Goal: Navigation & Orientation: Understand site structure

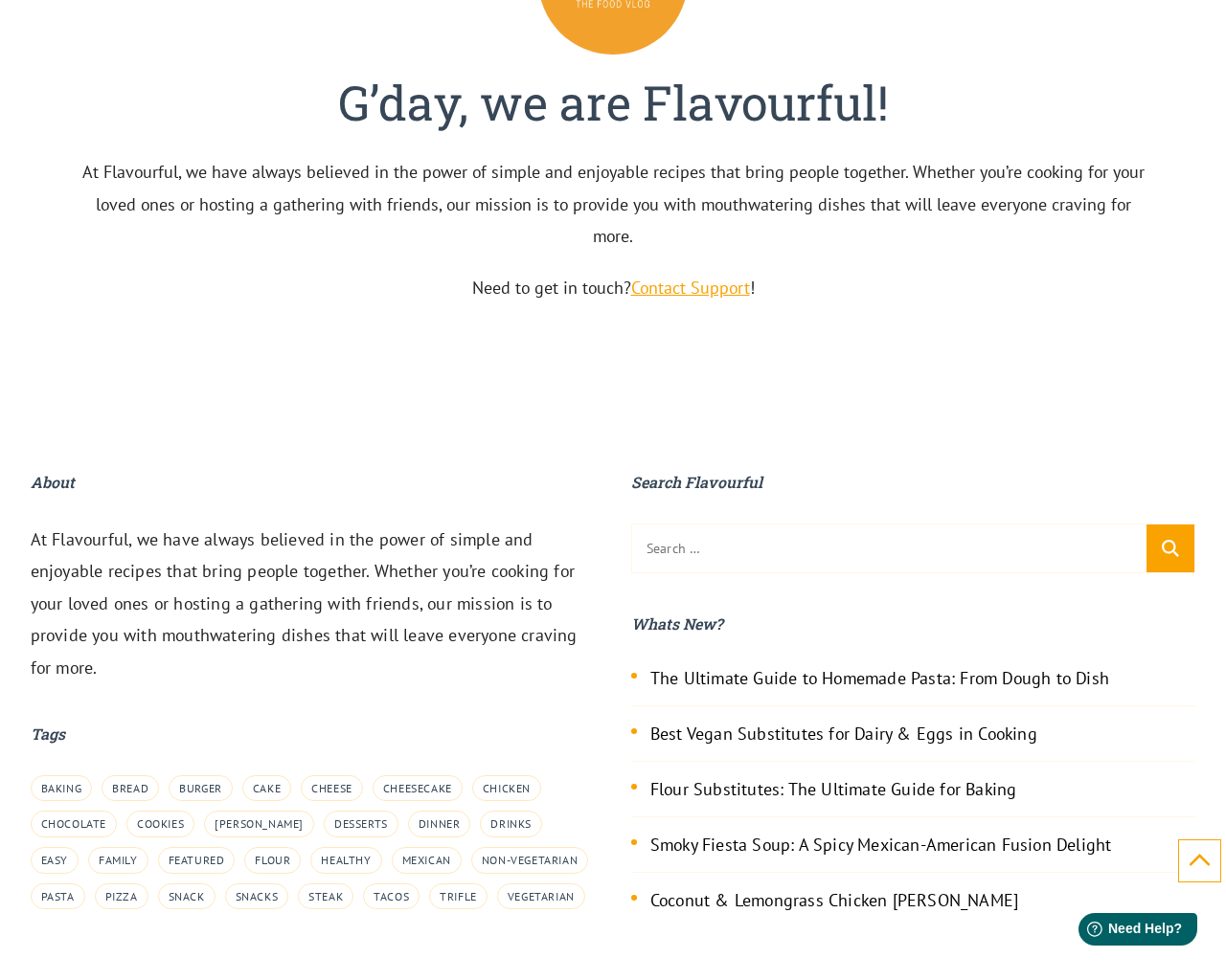
scroll to position [6417, 0]
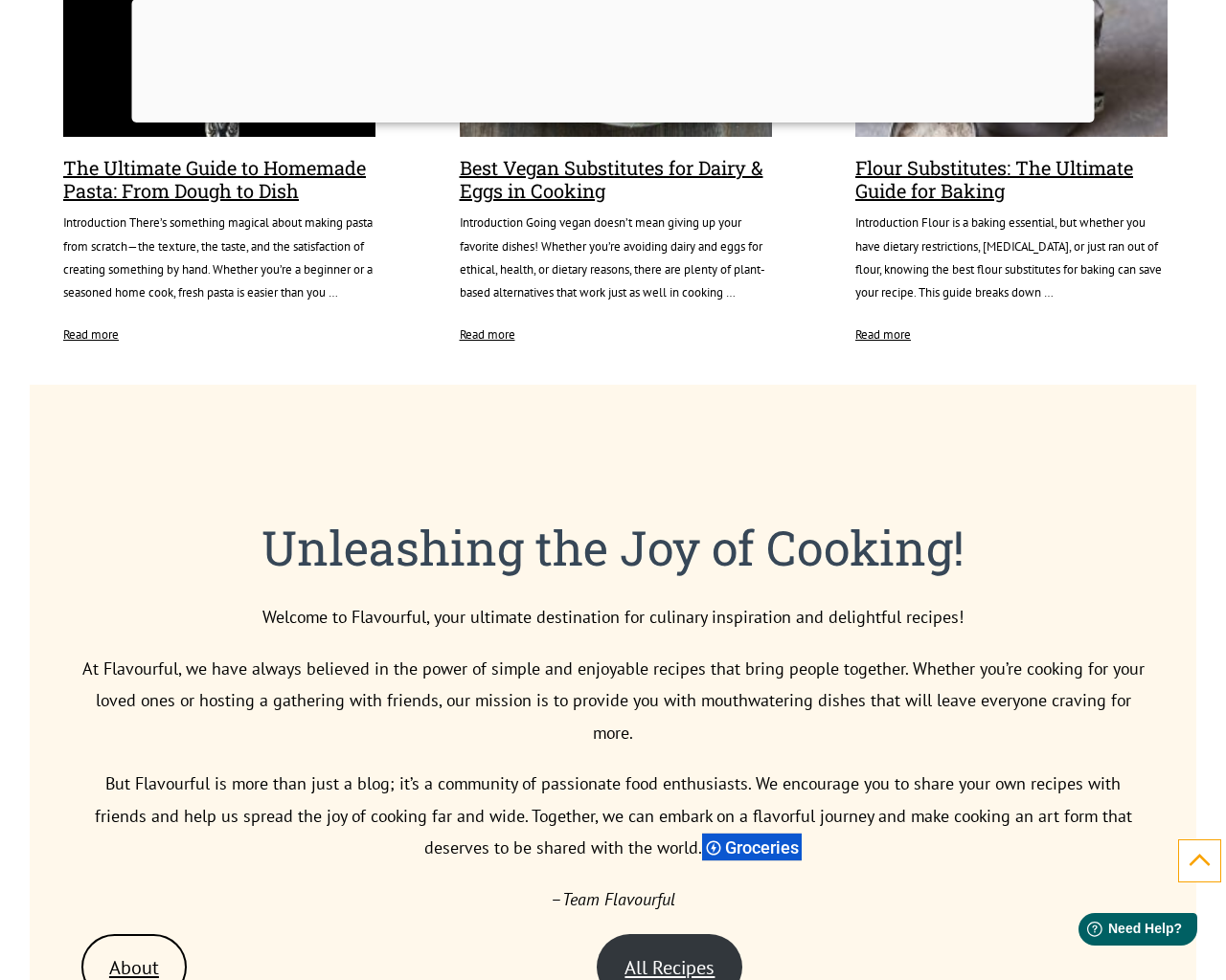
scroll to position [6417, 0]
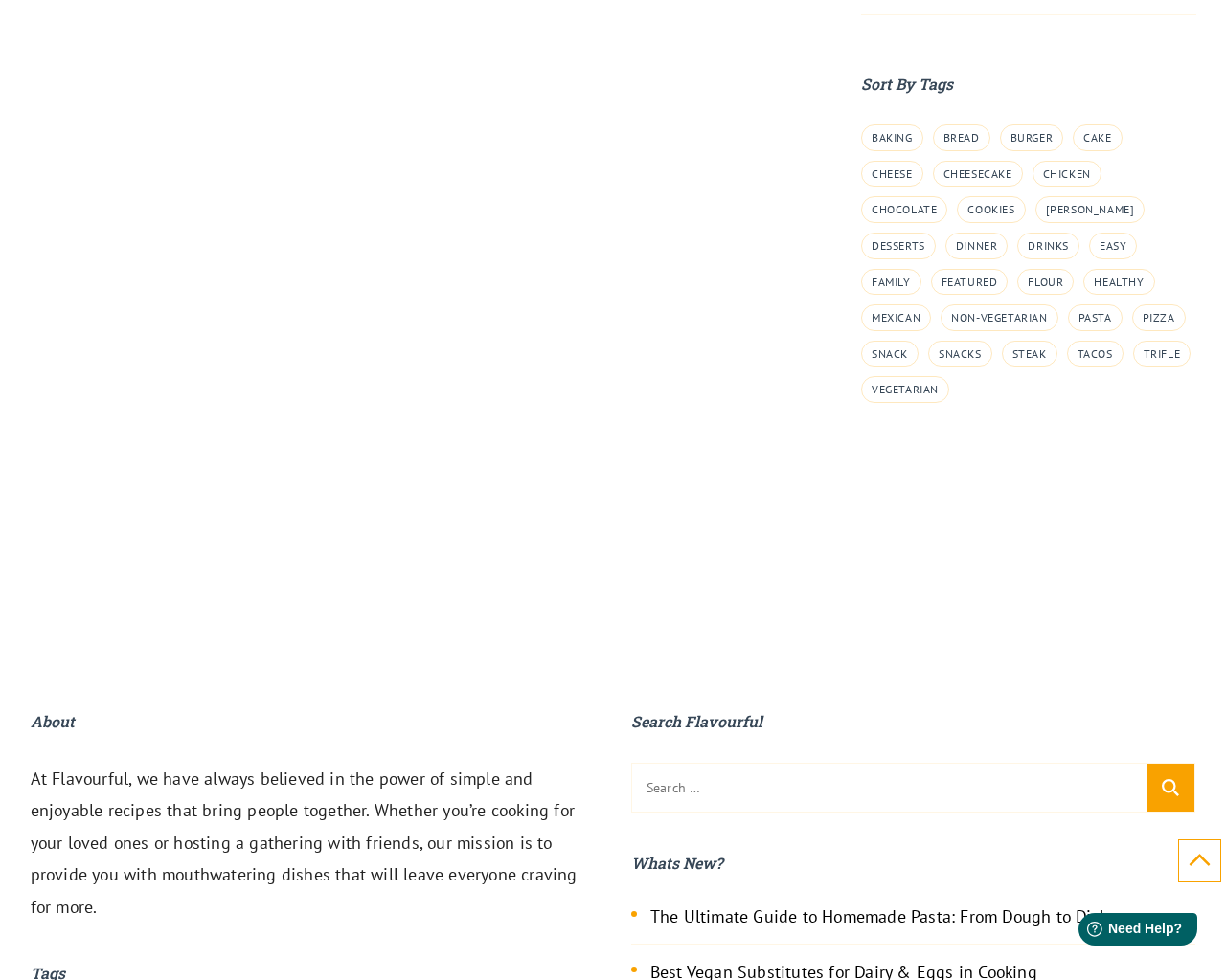
scroll to position [2318, 0]
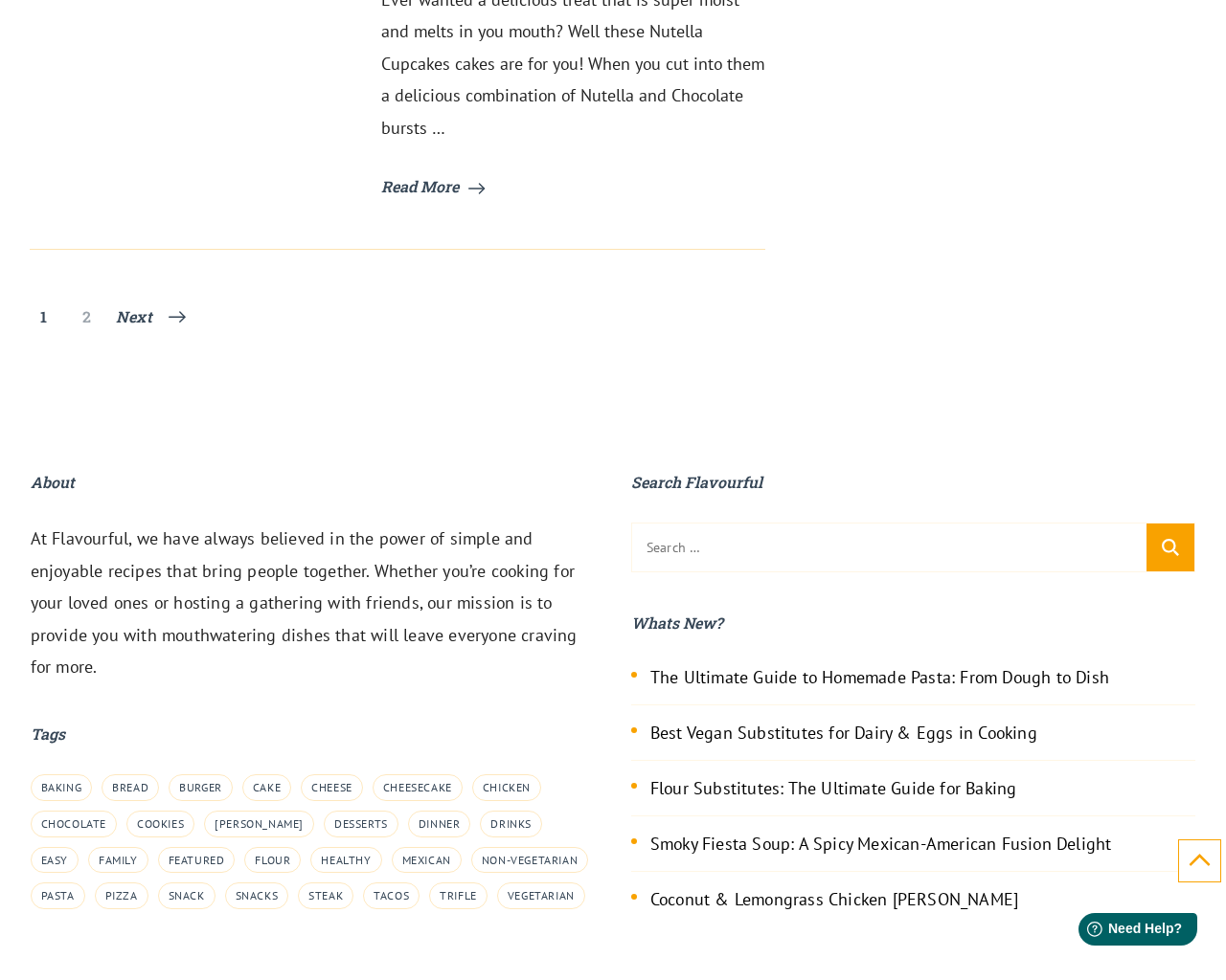
scroll to position [7791, 0]
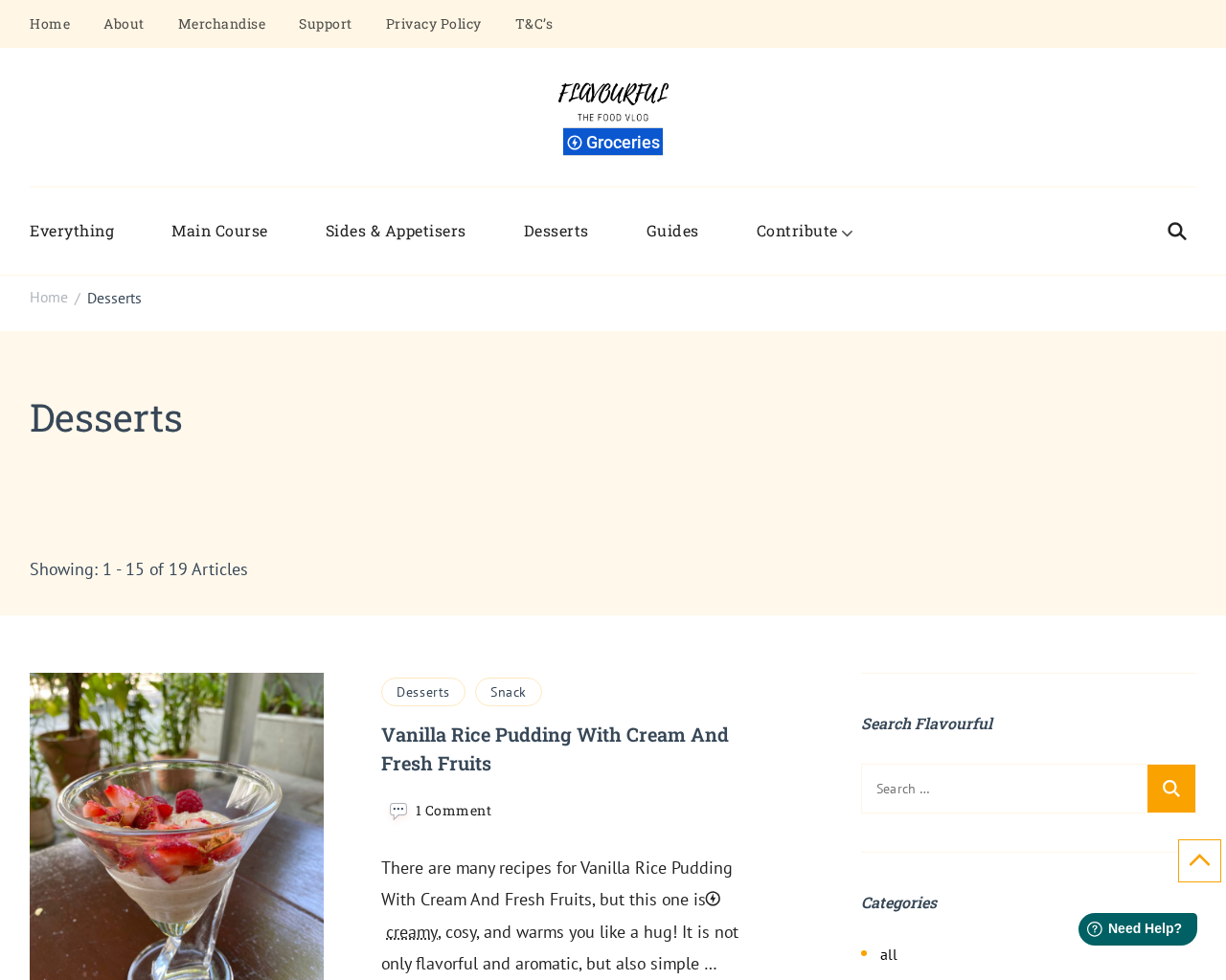
scroll to position [7983, 0]
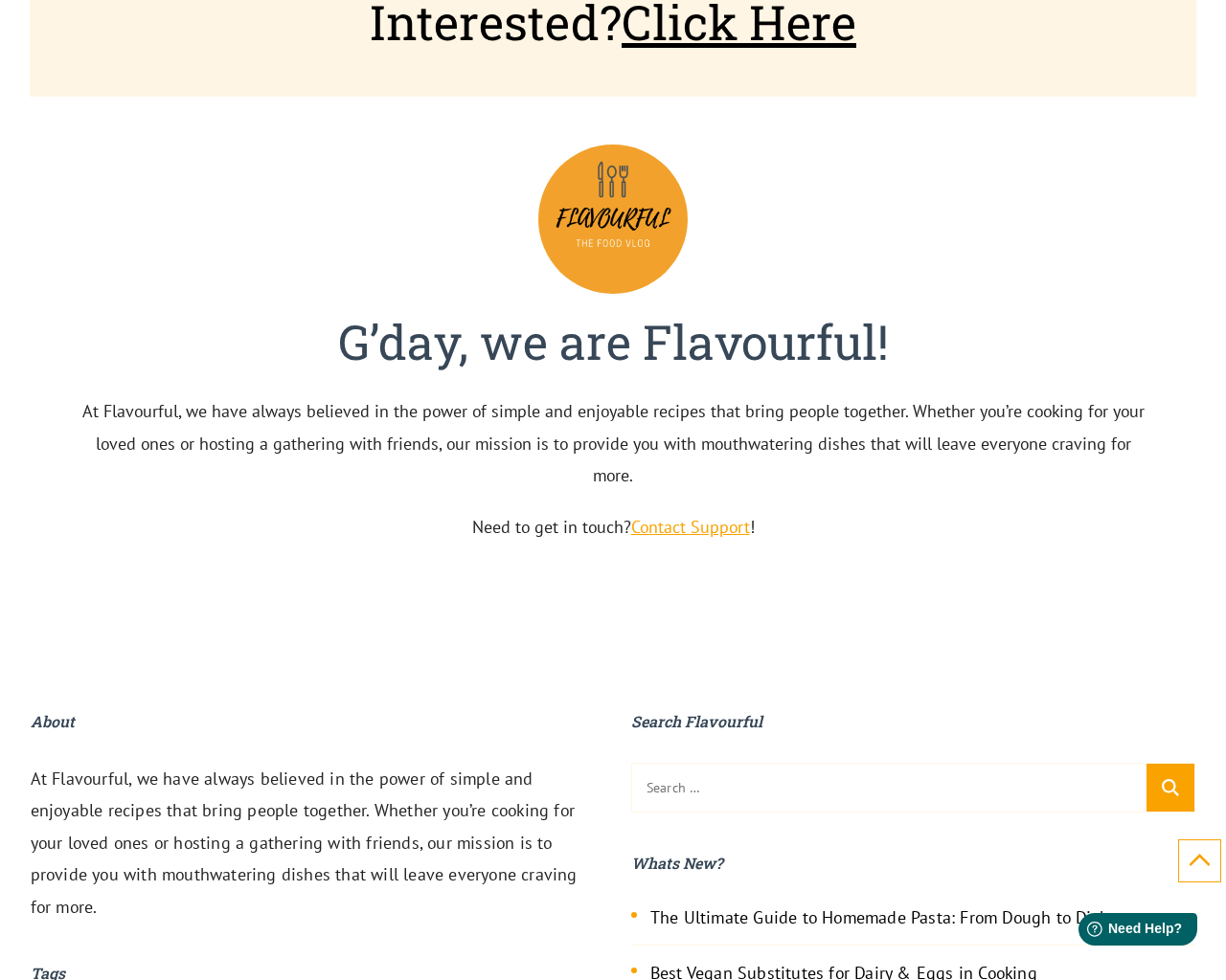
scroll to position [6182, 0]
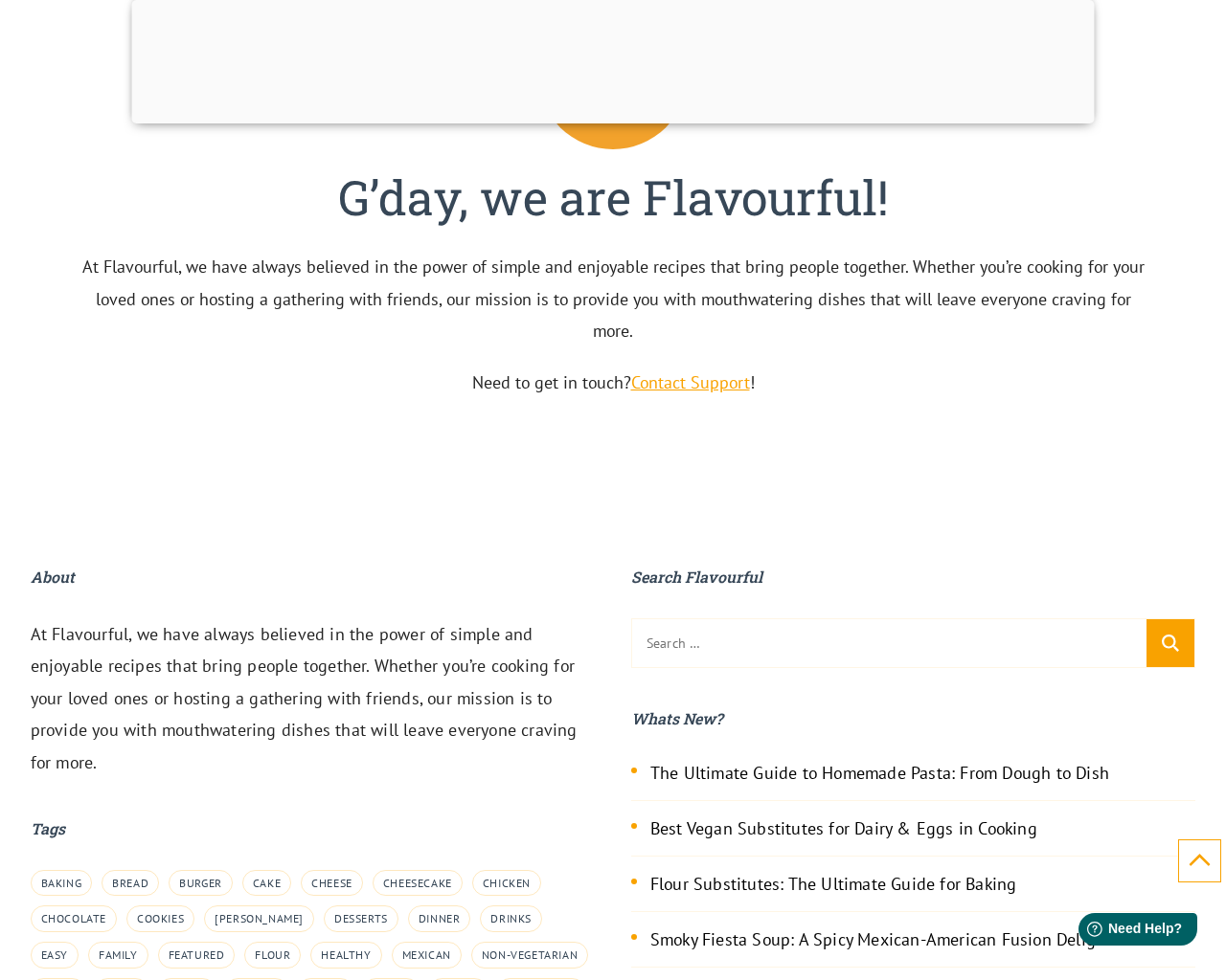
scroll to position [5797, 0]
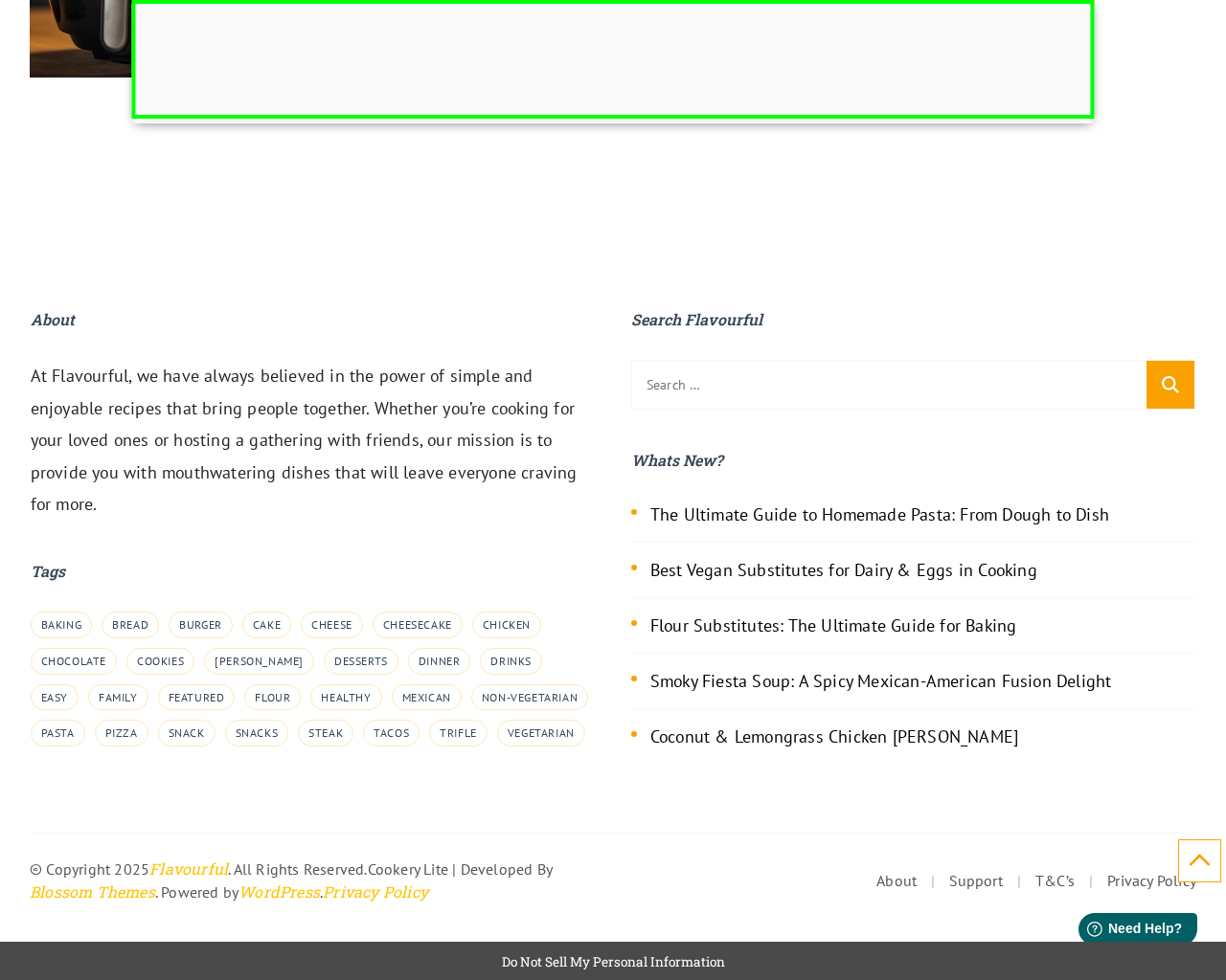
scroll to position [5746, 0]
